Goal: Register for event/course

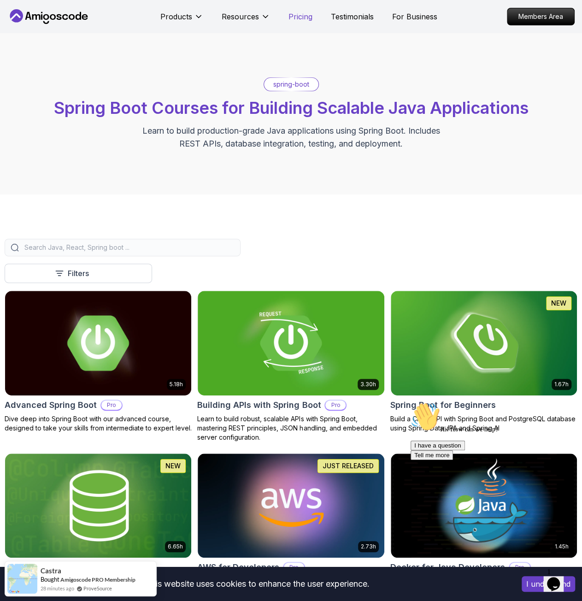
click at [306, 18] on p "Pricing" at bounding box center [300, 16] width 24 height 11
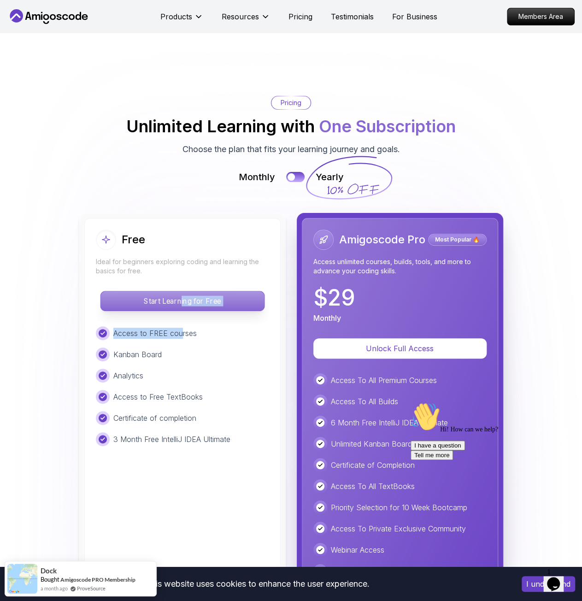
click at [182, 258] on div "Free Ideal for beginners exploring coding and learning the basics for free. Sta…" at bounding box center [182, 435] width 196 height 435
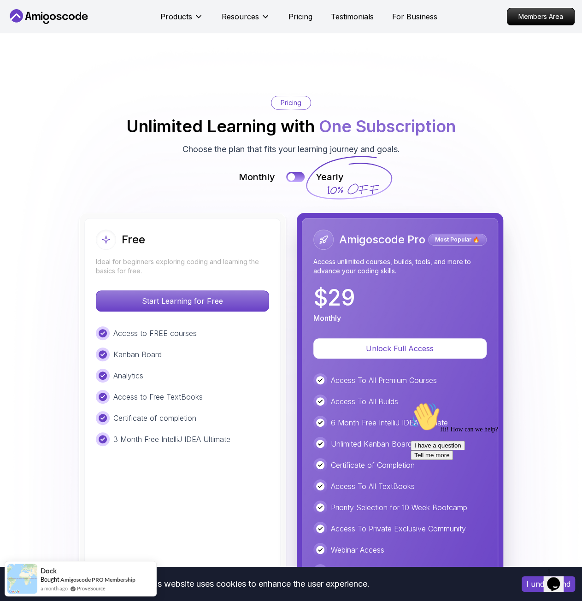
click at [229, 170] on div "Monthly Yearly" at bounding box center [291, 176] width 573 height 13
click at [293, 173] on div at bounding box center [291, 177] width 8 height 8
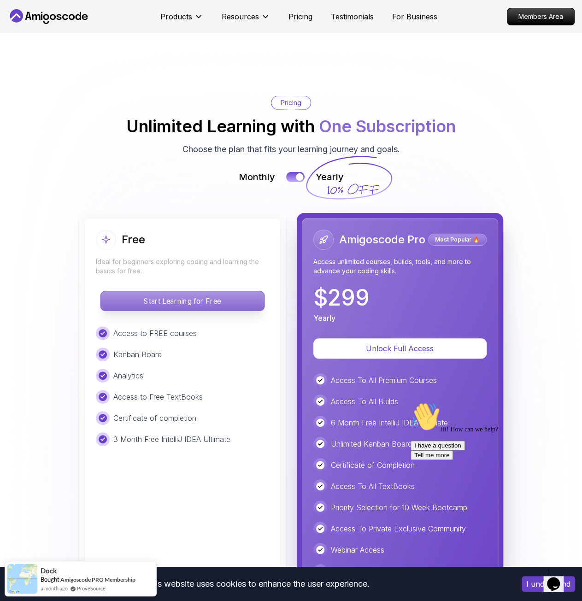
click at [185, 291] on p "Start Learning for Free" at bounding box center [182, 300] width 164 height 19
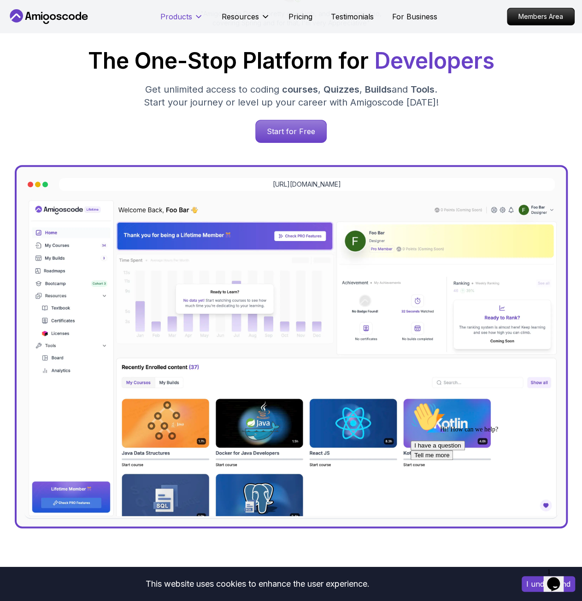
scroll to position [1724, 0]
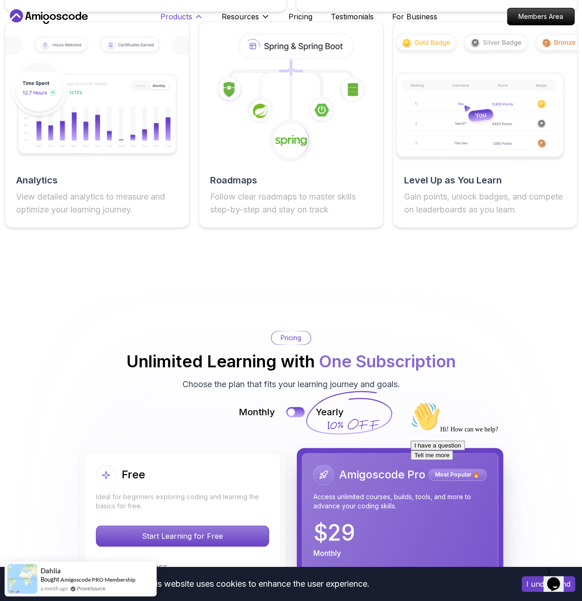
click at [180, 14] on p "Products" at bounding box center [176, 16] width 32 height 11
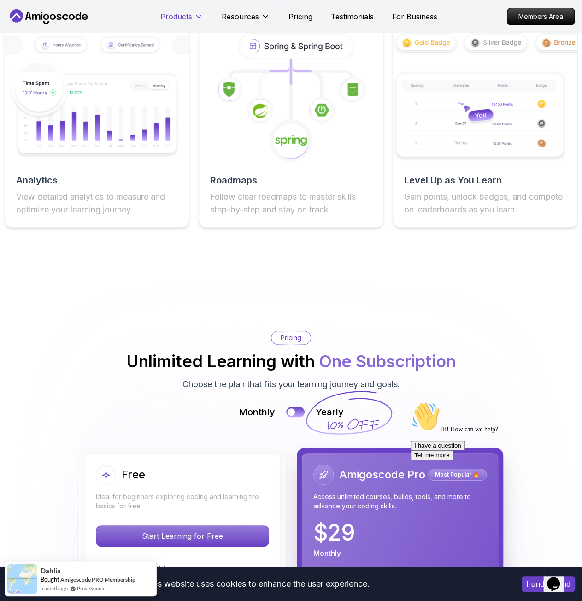
click at [180, 14] on p "Products" at bounding box center [176, 16] width 32 height 11
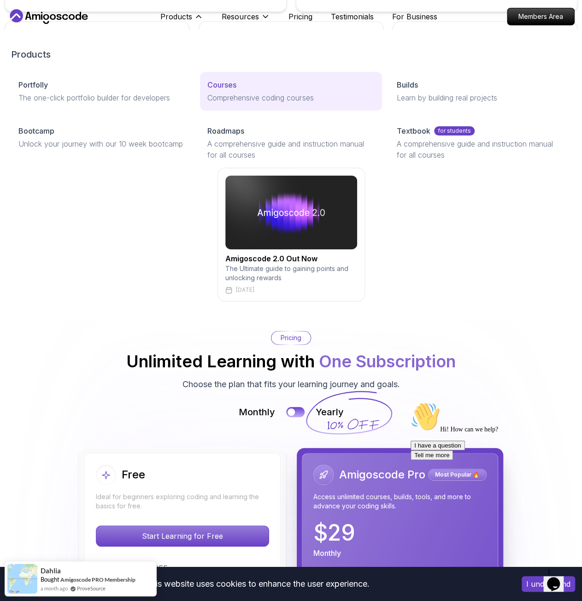
click at [213, 83] on p "Courses" at bounding box center [221, 84] width 29 height 11
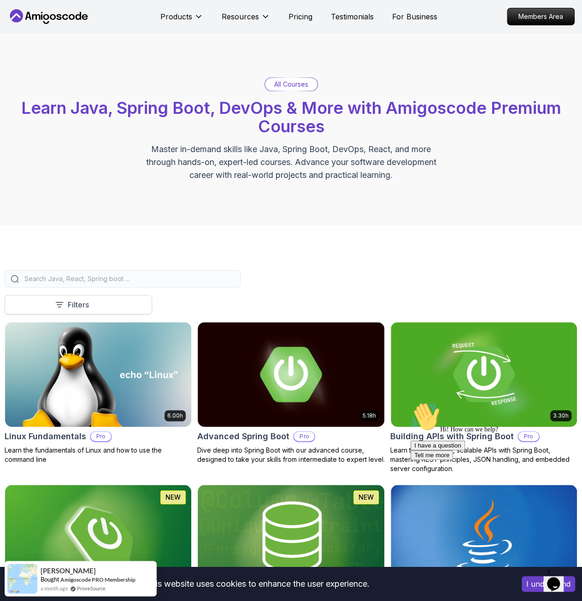
click at [80, 303] on p "Filters" at bounding box center [78, 304] width 21 height 11
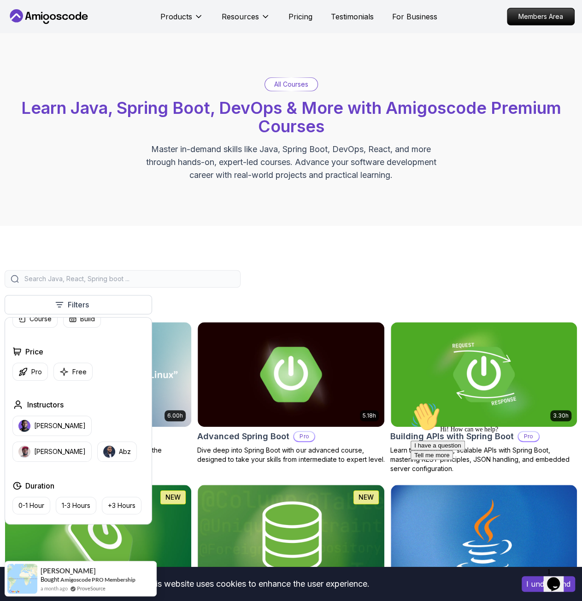
scroll to position [46, 0]
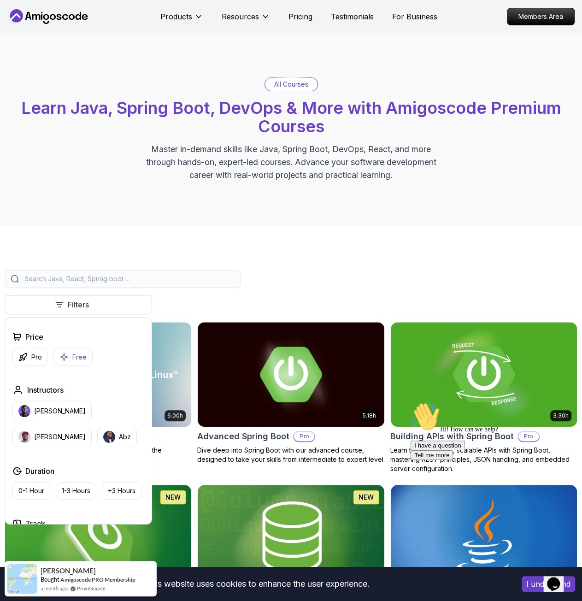
click at [73, 352] on p "Free" at bounding box center [79, 356] width 14 height 9
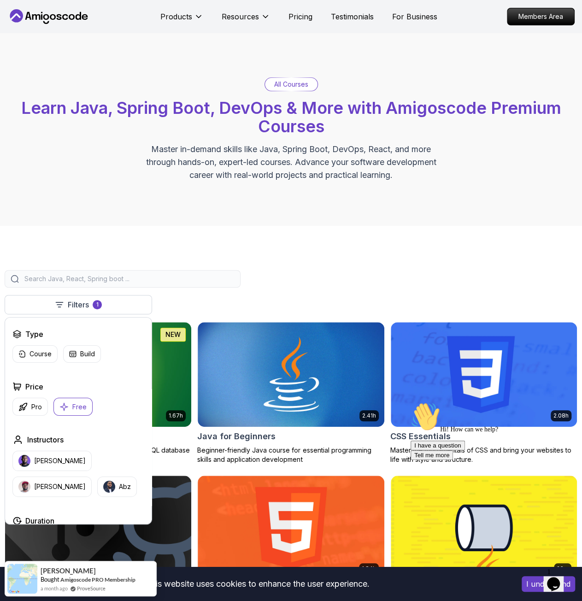
click at [217, 275] on input "search" at bounding box center [129, 278] width 212 height 9
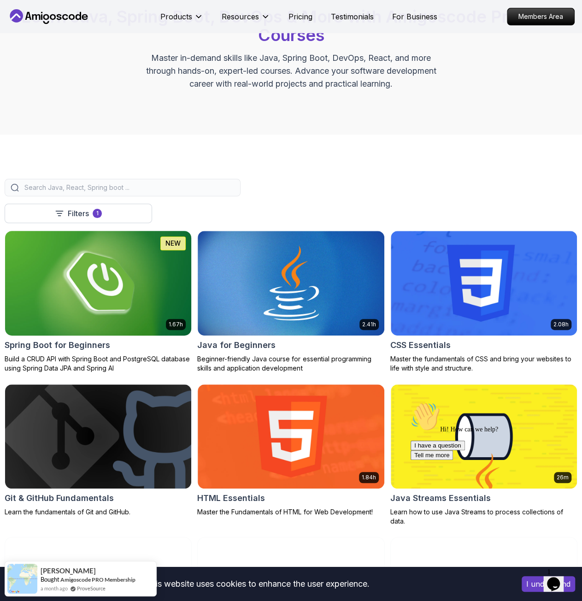
scroll to position [92, 0]
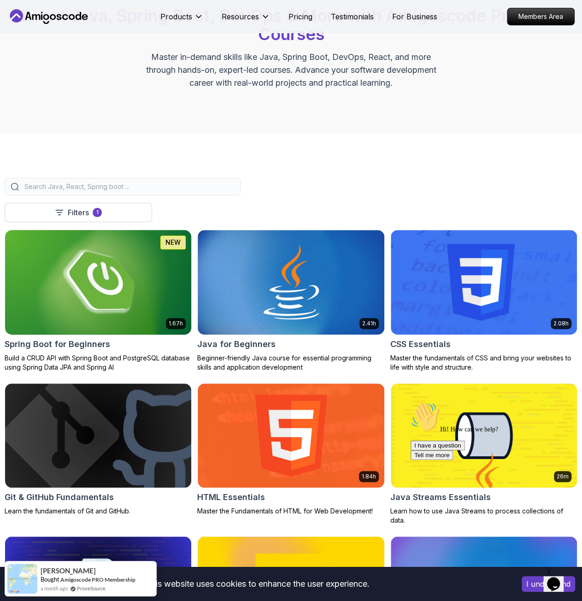
click at [122, 268] on img at bounding box center [98, 282] width 196 height 110
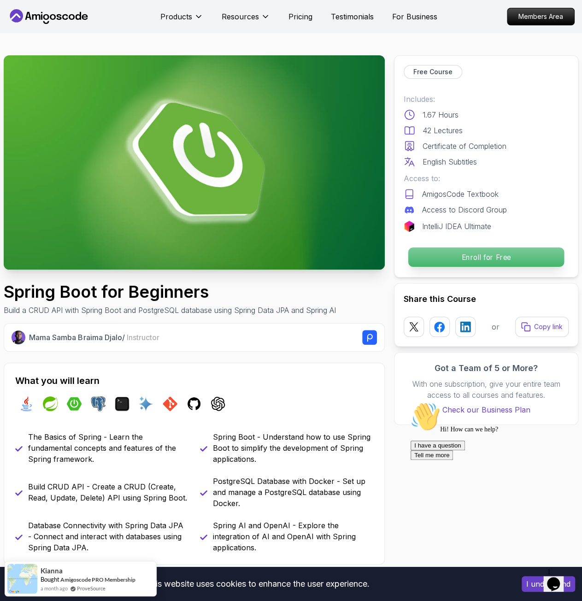
click at [435, 258] on p "Enroll for Free" at bounding box center [486, 256] width 156 height 19
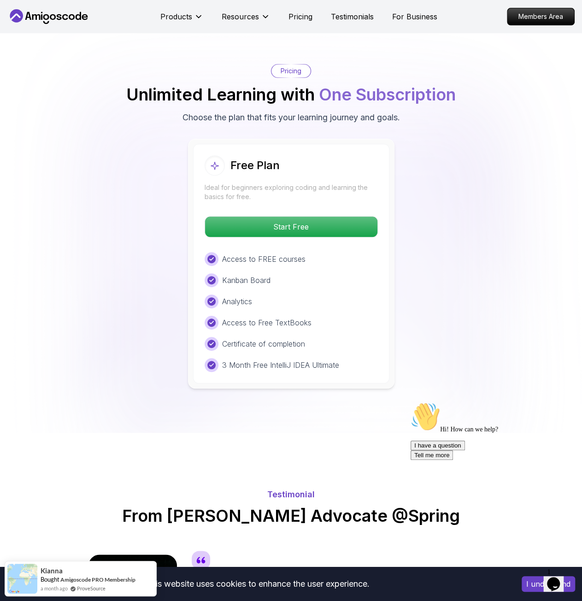
scroll to position [1850, 0]
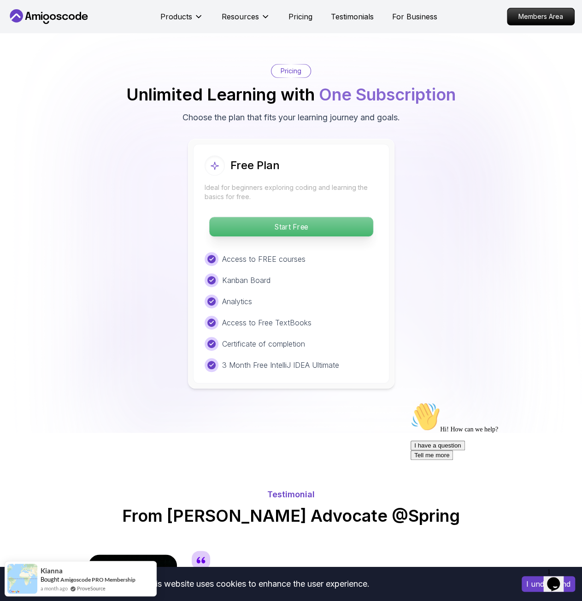
click at [329, 217] on p "Start Free" at bounding box center [291, 226] width 164 height 19
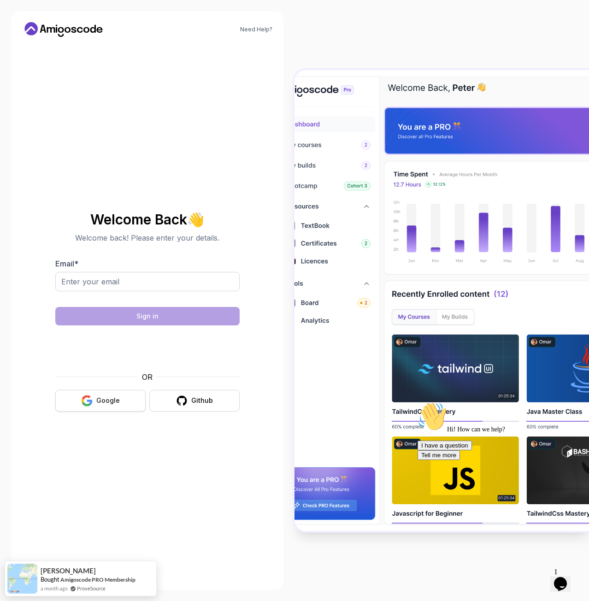
click at [98, 410] on button "Google" at bounding box center [100, 401] width 90 height 22
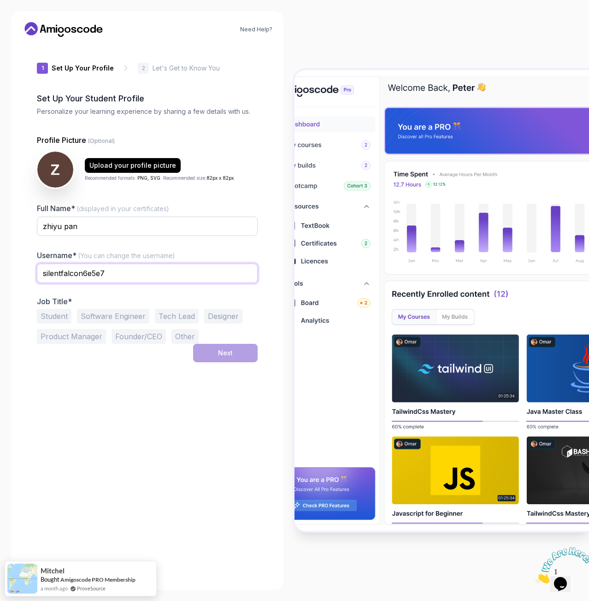
drag, startPoint x: 135, startPoint y: 277, endPoint x: 28, endPoint y: 274, distance: 107.4
click at [28, 274] on div "1 Set Up Your Profile 1 Set Up Your Profile 2 Let's Get to Know You Set Up Your…" at bounding box center [147, 311] width 250 height 535
click at [70, 271] on input "chubby fish" at bounding box center [147, 273] width 221 height 19
click at [116, 280] on input "chubbyfish" at bounding box center [147, 273] width 221 height 19
type input "chubbyfish03"
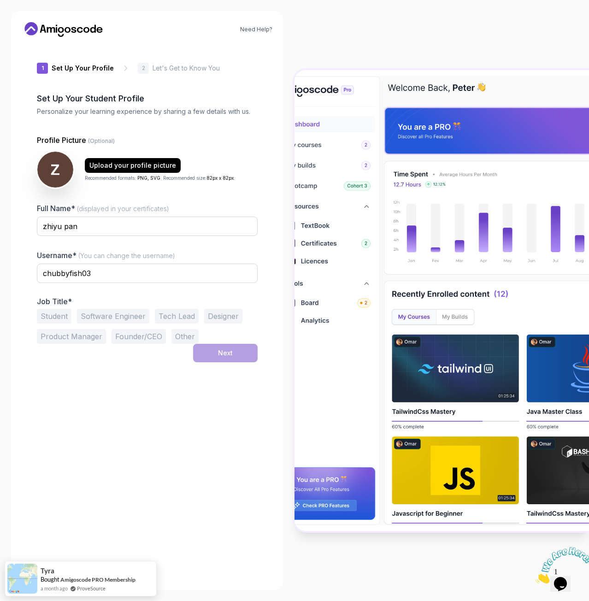
click at [69, 372] on div "1 Set Up Your Profile 1 Set Up Your Profile 2 Let's Get to Know You Set Up Your…" at bounding box center [147, 311] width 221 height 535
click at [46, 227] on input "zhiyu pan" at bounding box center [147, 226] width 221 height 19
type input "Zhiyu Pan"
click at [61, 319] on button "Student" at bounding box center [54, 316] width 35 height 15
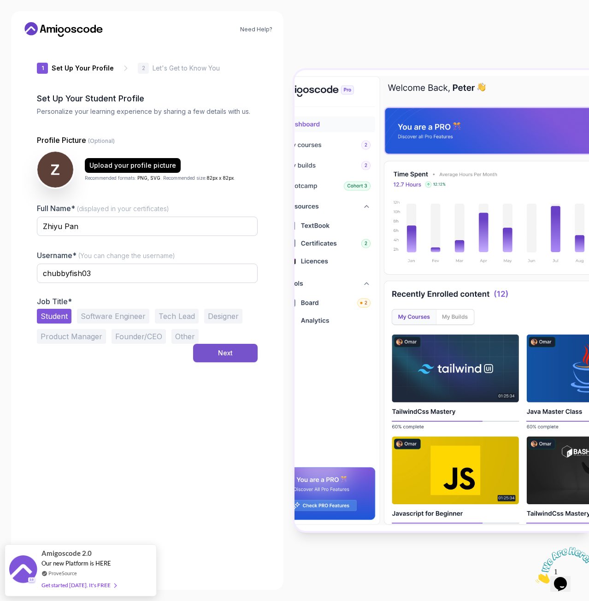
click at [211, 344] on button "Next" at bounding box center [225, 353] width 65 height 18
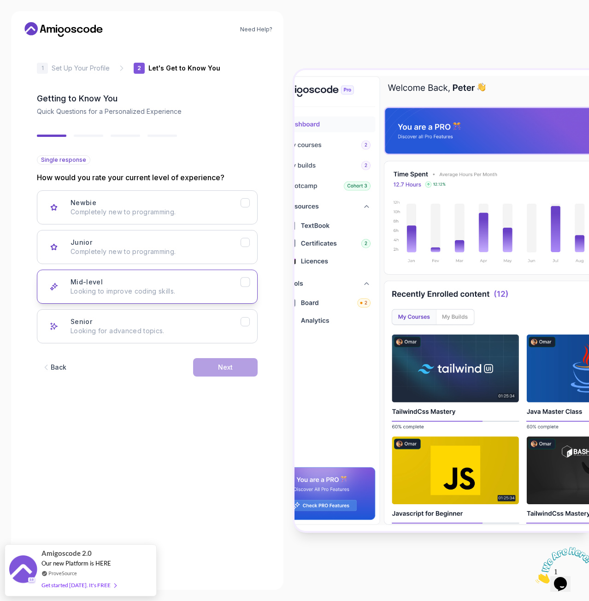
drag, startPoint x: 195, startPoint y: 282, endPoint x: 197, endPoint y: 287, distance: 4.8
click at [195, 283] on div "Mid-level Looking to improve coding skills." at bounding box center [155, 286] width 170 height 18
click at [210, 375] on button "Next" at bounding box center [225, 367] width 65 height 18
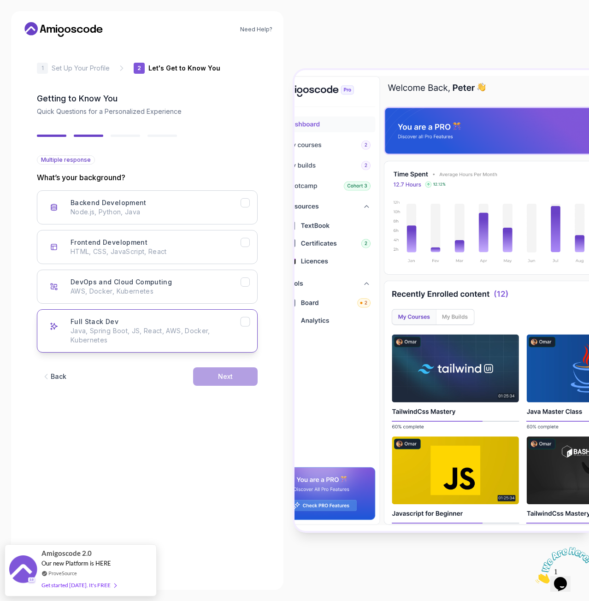
click at [172, 337] on p "Java, Spring Boot, JS, React, AWS, Docker, Kubernetes" at bounding box center [155, 335] width 170 height 18
click at [214, 378] on button "Next" at bounding box center [225, 376] width 65 height 18
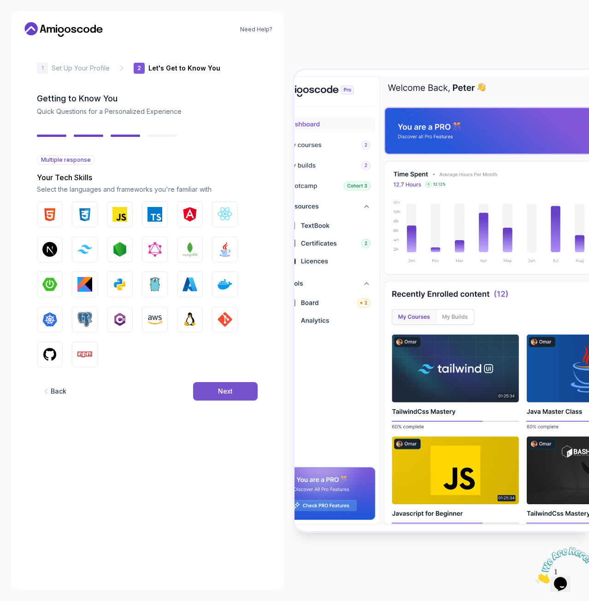
click at [214, 391] on button "Next" at bounding box center [225, 391] width 65 height 18
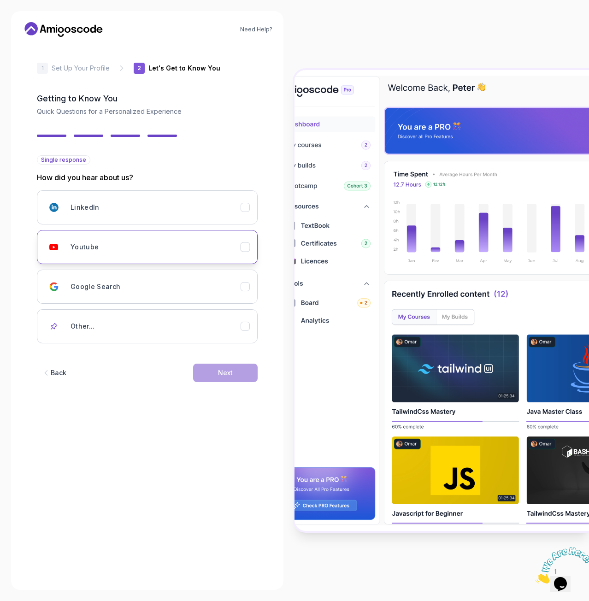
click at [176, 256] on button "Youtube" at bounding box center [147, 247] width 221 height 34
click at [214, 364] on button "Next" at bounding box center [225, 373] width 65 height 18
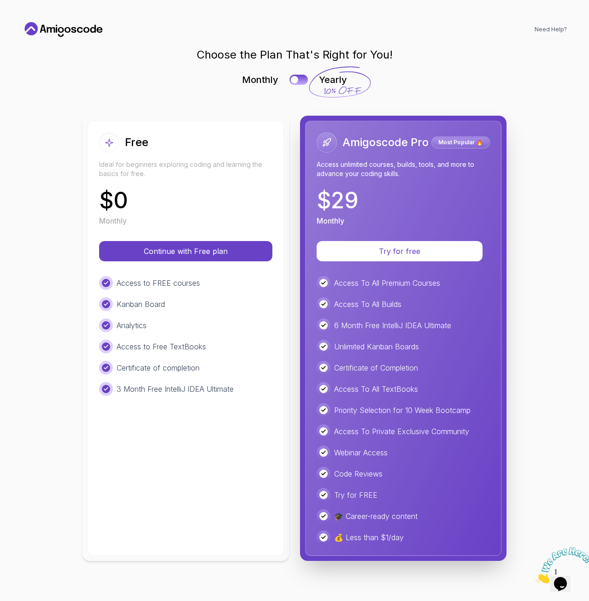
click at [216, 370] on div "Certificate of completion" at bounding box center [185, 368] width 173 height 14
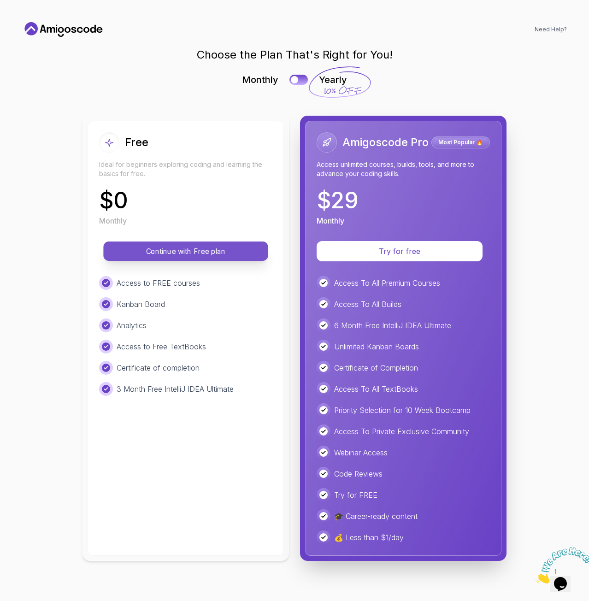
click at [169, 250] on p "Continue with Free plan" at bounding box center [186, 251] width 144 height 11
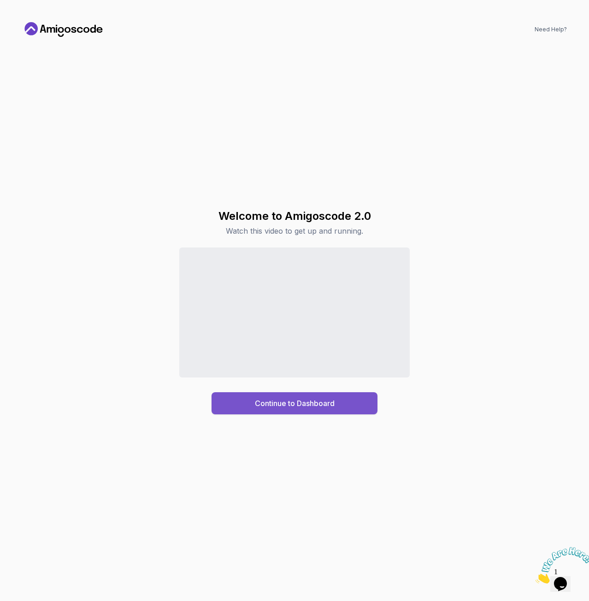
click at [246, 400] on button "Continue to Dashboard" at bounding box center [294, 403] width 166 height 22
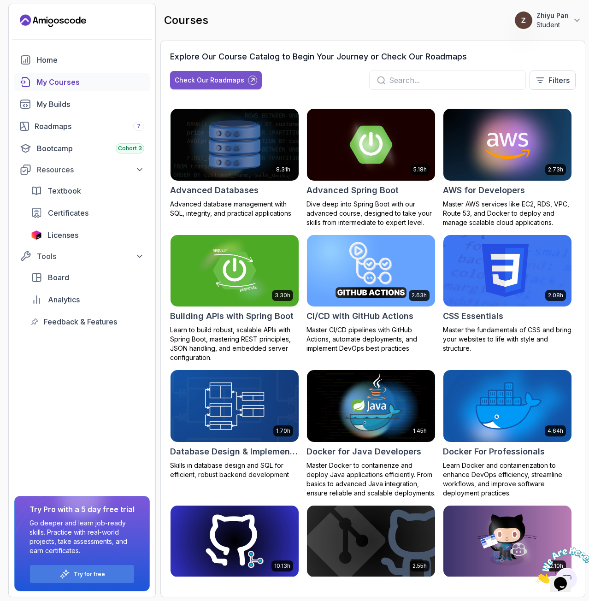
click at [213, 76] on div "Check Our Roadmaps" at bounding box center [210, 80] width 70 height 9
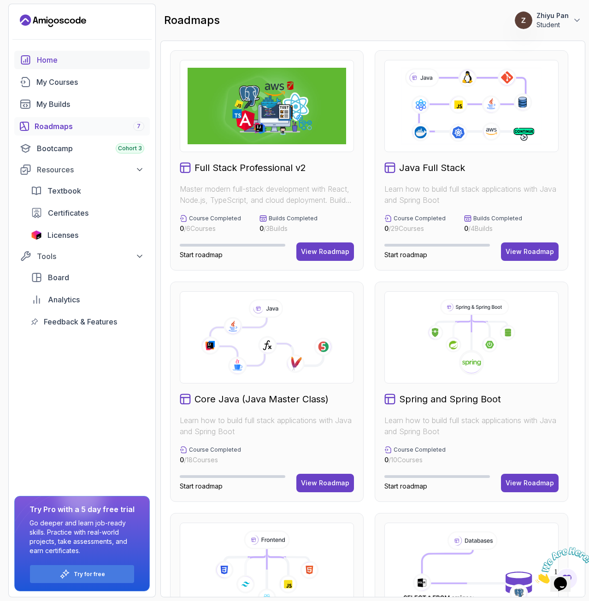
click at [70, 56] on div "Home" at bounding box center [90, 59] width 107 height 11
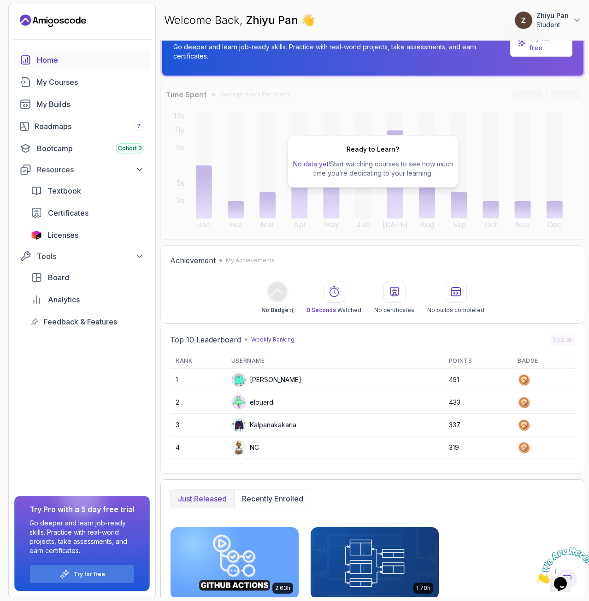
scroll to position [92, 0]
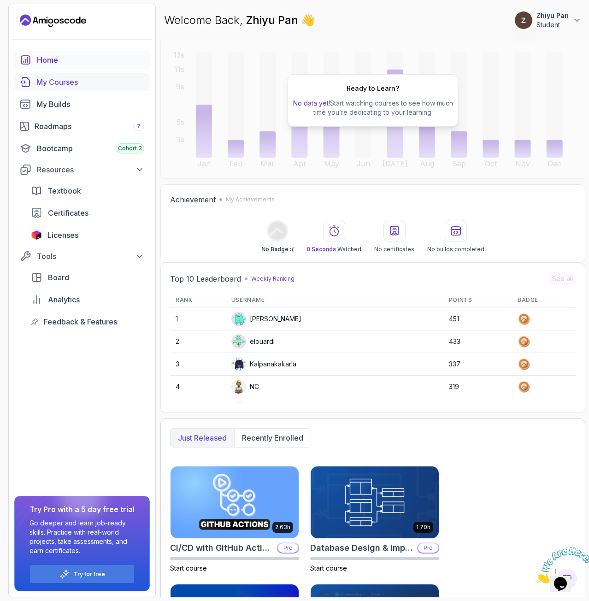
click at [59, 88] on link "My Courses" at bounding box center [81, 82] width 135 height 18
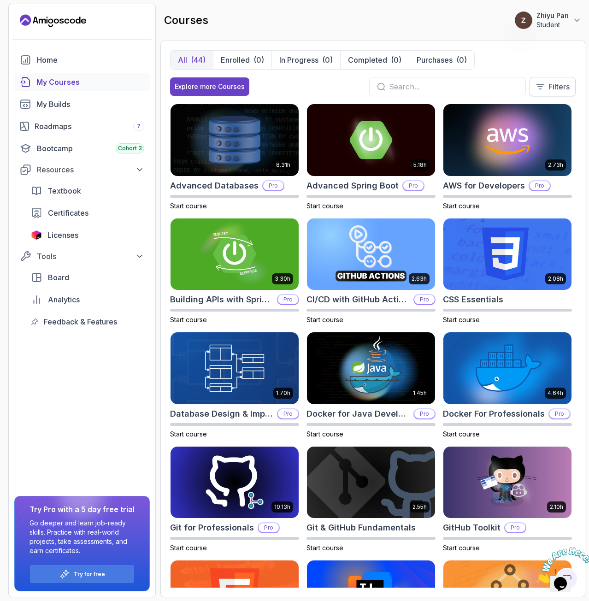
click at [534, 86] on button "Filters" at bounding box center [552, 86] width 46 height 19
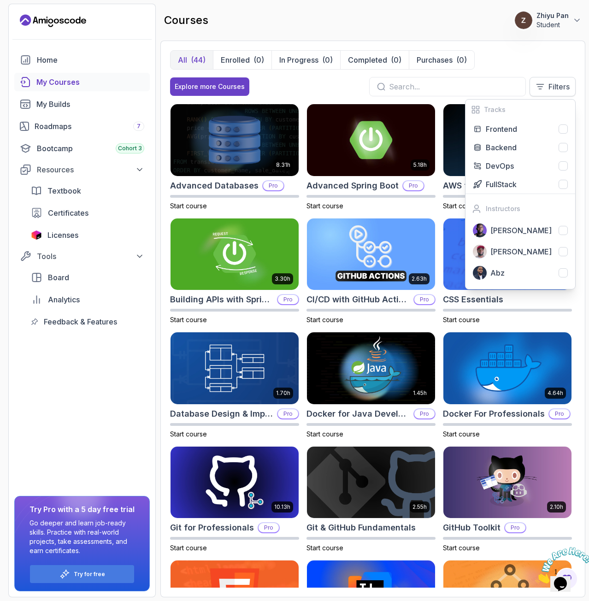
click at [543, 85] on icon at bounding box center [539, 86] width 9 height 9
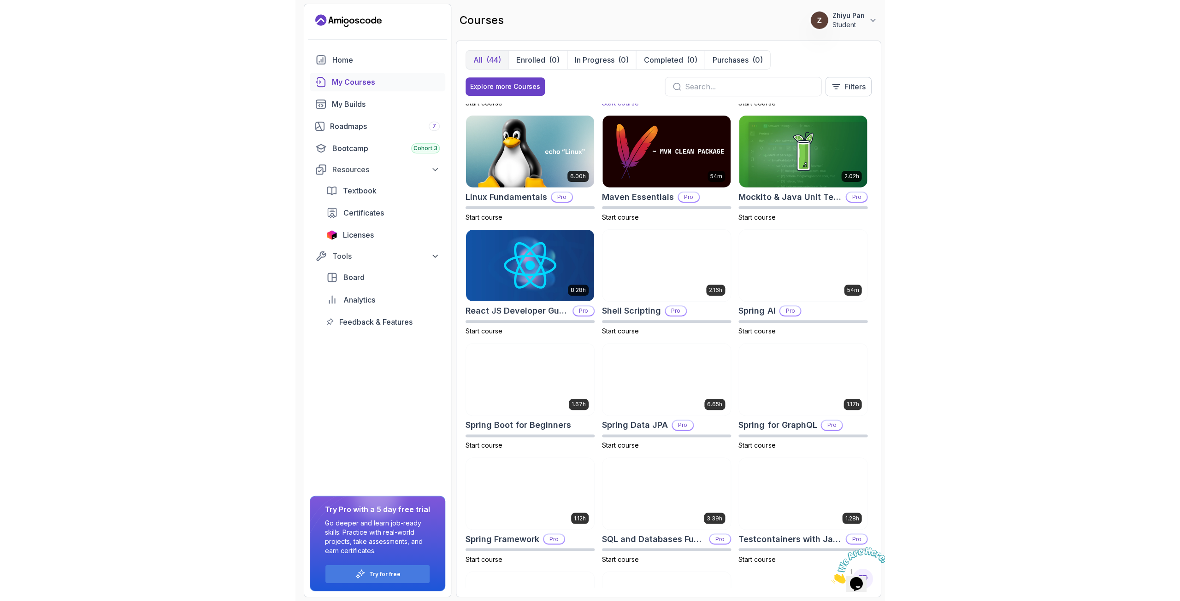
scroll to position [1229, 0]
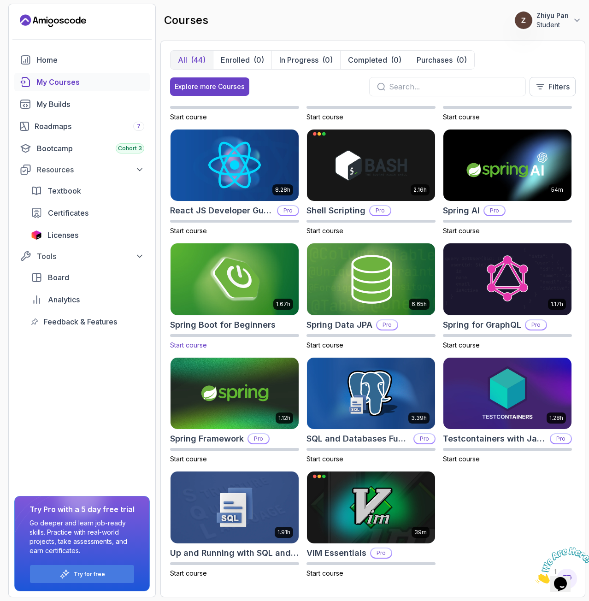
click at [271, 261] on img at bounding box center [234, 278] width 135 height 75
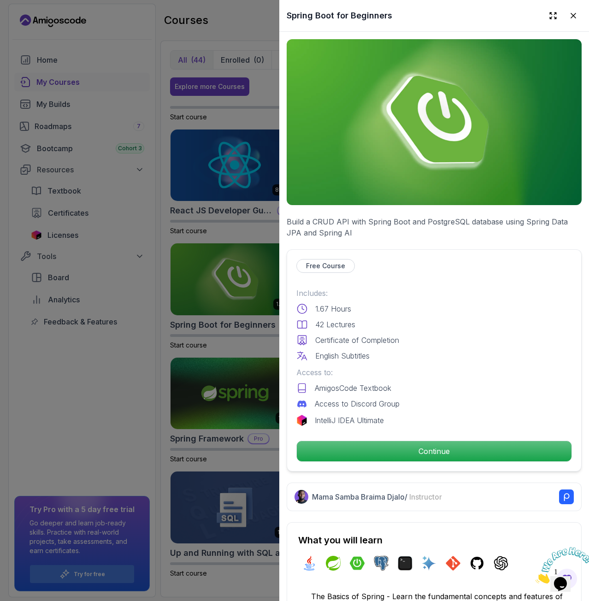
click at [112, 310] on div at bounding box center [294, 300] width 589 height 601
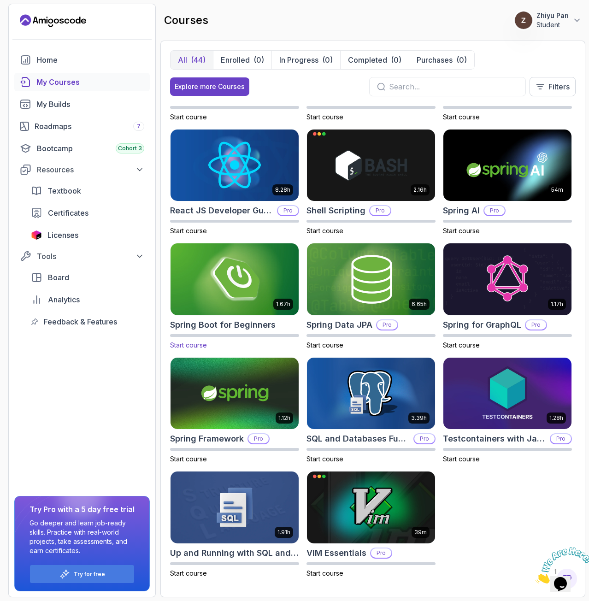
click at [208, 280] on img at bounding box center [234, 278] width 135 height 75
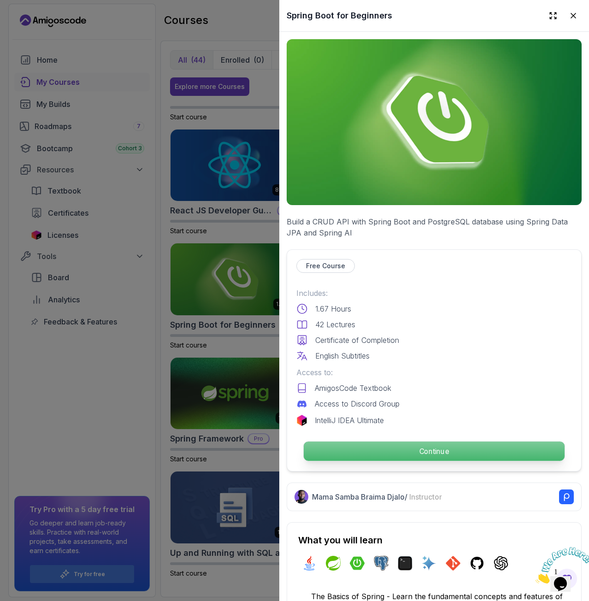
click at [367, 444] on p "Continue" at bounding box center [434, 450] width 261 height 19
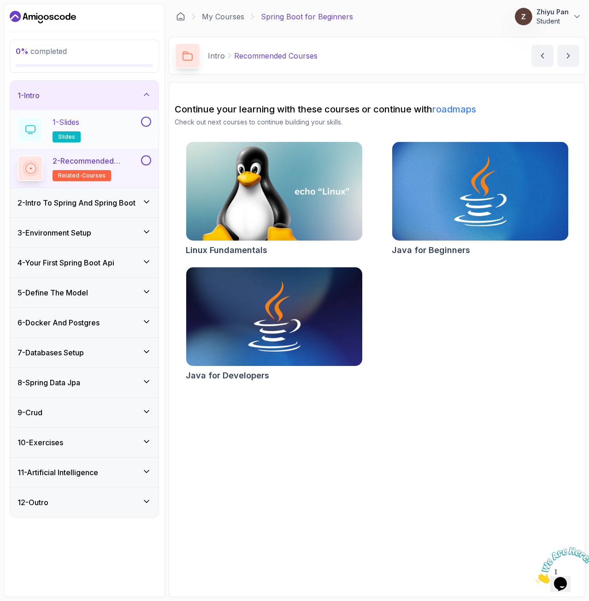
click at [113, 131] on div "1 - Slides slides" at bounding box center [79, 130] width 122 height 26
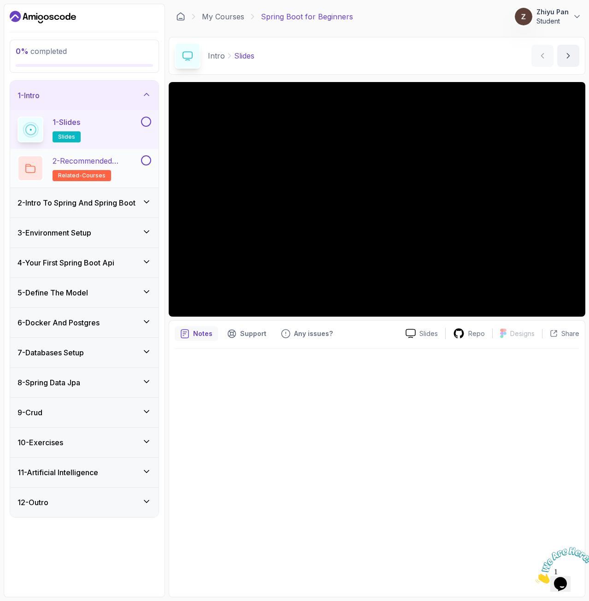
click at [135, 169] on h2 "2 - Recommended Courses related-courses" at bounding box center [96, 168] width 87 height 26
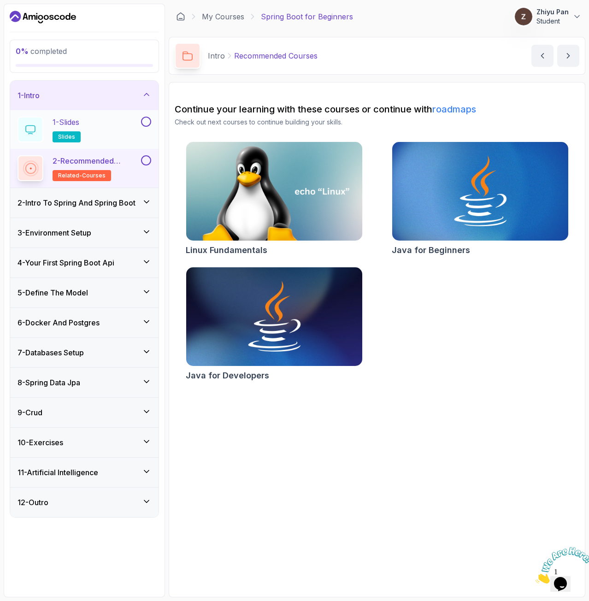
click at [126, 139] on div "1 - Slides slides" at bounding box center [79, 130] width 122 height 26
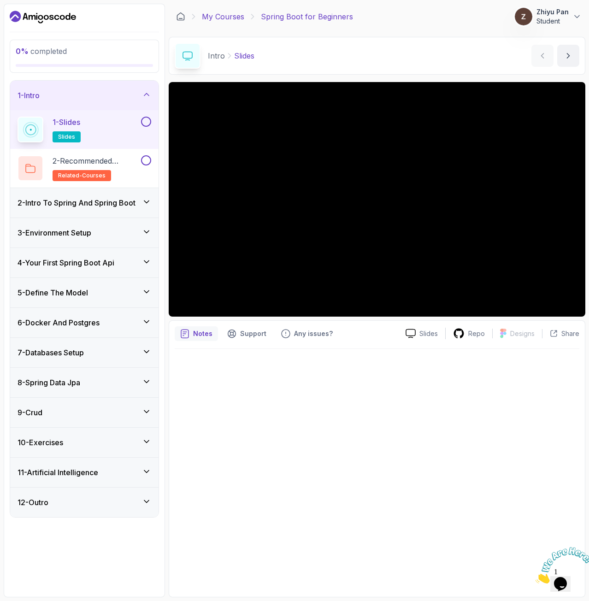
click at [212, 13] on link "My Courses" at bounding box center [223, 16] width 42 height 11
